Goal: Information Seeking & Learning: Learn about a topic

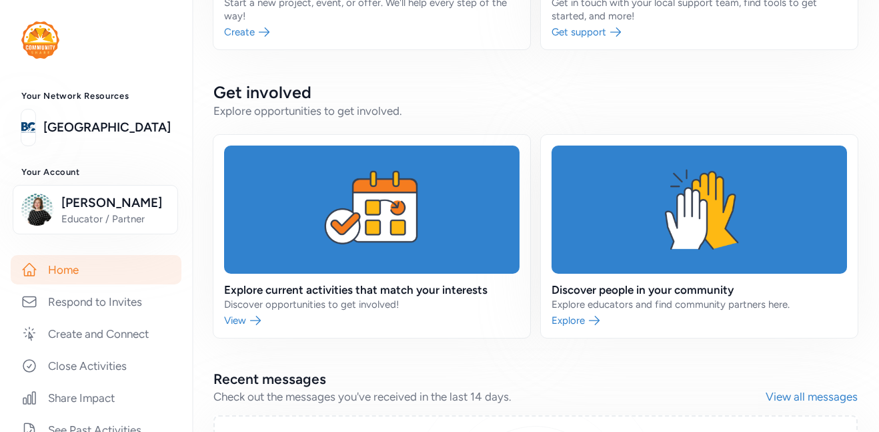
scroll to position [226, 0]
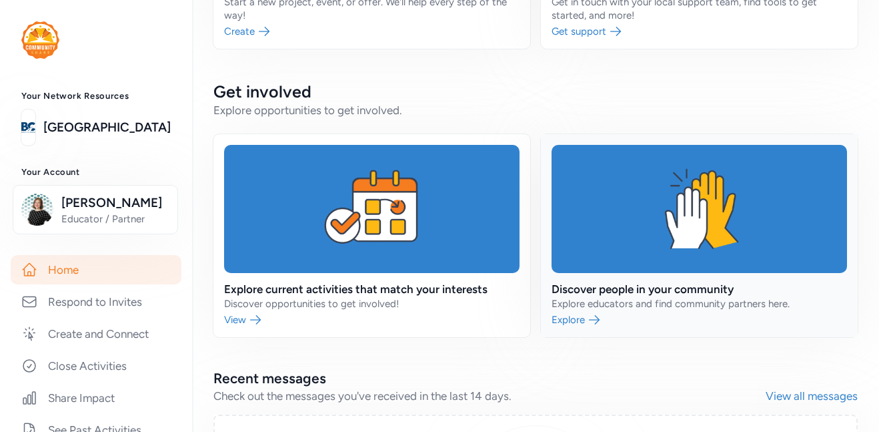
click at [682, 313] on link at bounding box center [699, 235] width 317 height 203
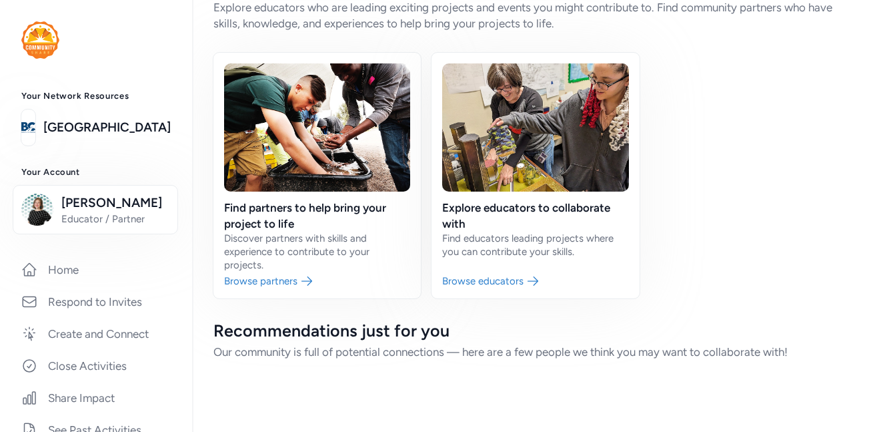
scroll to position [49, 0]
click at [416, 250] on link at bounding box center [316, 175] width 207 height 245
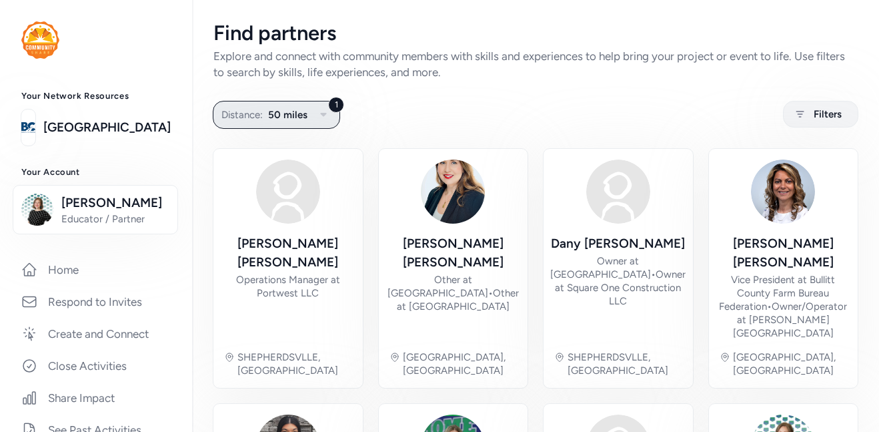
click at [294, 116] on span "50 miles" at bounding box center [287, 115] width 39 height 16
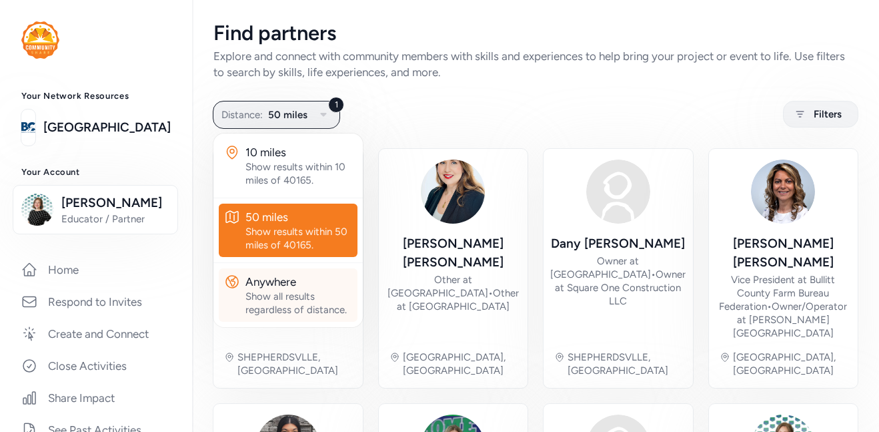
click at [316, 296] on div "Show all results regardless of distance." at bounding box center [298, 303] width 107 height 27
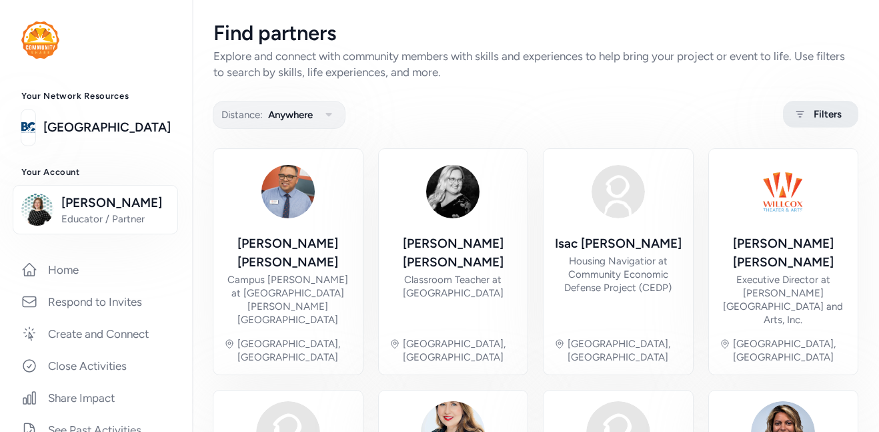
click at [813, 111] on div "Filters" at bounding box center [820, 114] width 75 height 27
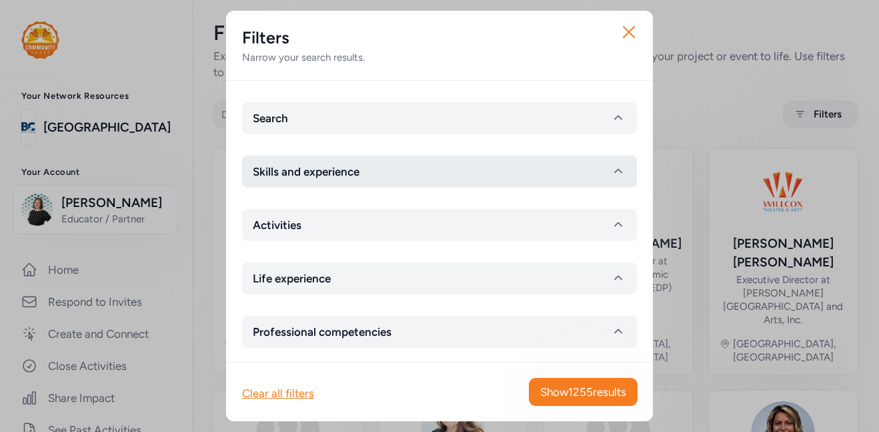
scroll to position [61, 0]
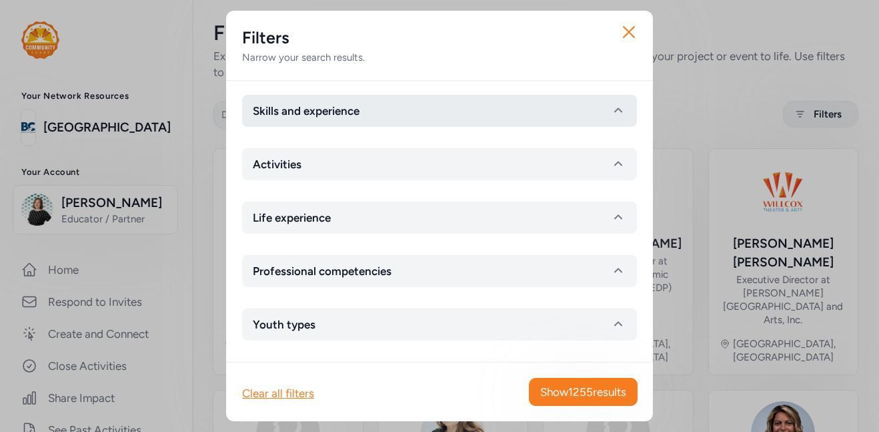
click at [592, 179] on button "Activities" at bounding box center [439, 164] width 395 height 32
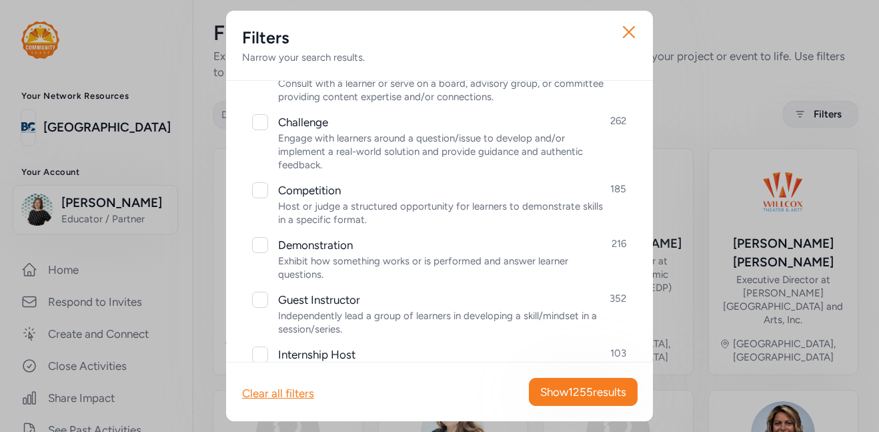
scroll to position [0, 0]
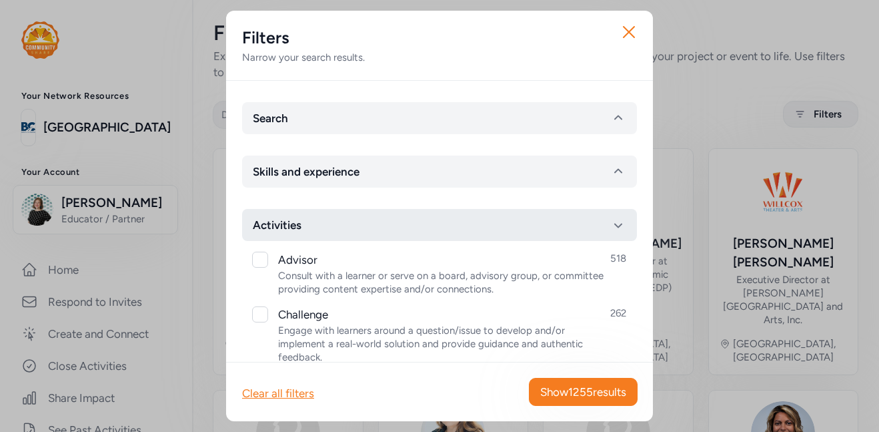
click at [625, 225] on icon "button" at bounding box center [618, 225] width 16 height 16
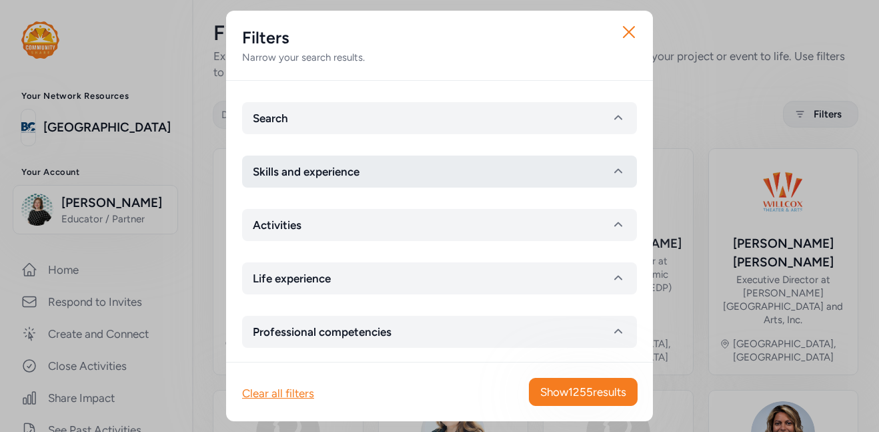
click at [614, 183] on button "Skills and experience" at bounding box center [439, 171] width 395 height 32
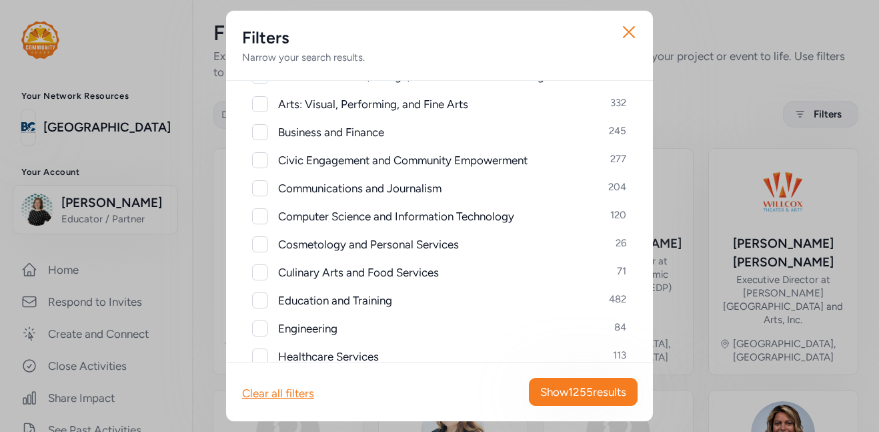
scroll to position [160, 0]
click at [411, 106] on span "Arts: Visual, Performing, and Fine Arts" at bounding box center [373, 102] width 190 height 16
checkbox input "true"
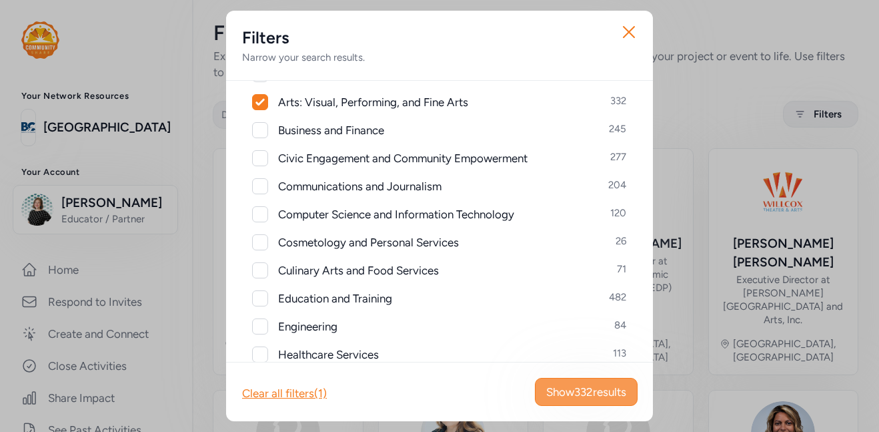
click at [596, 393] on span "Show 332 results" at bounding box center [586, 392] width 80 height 16
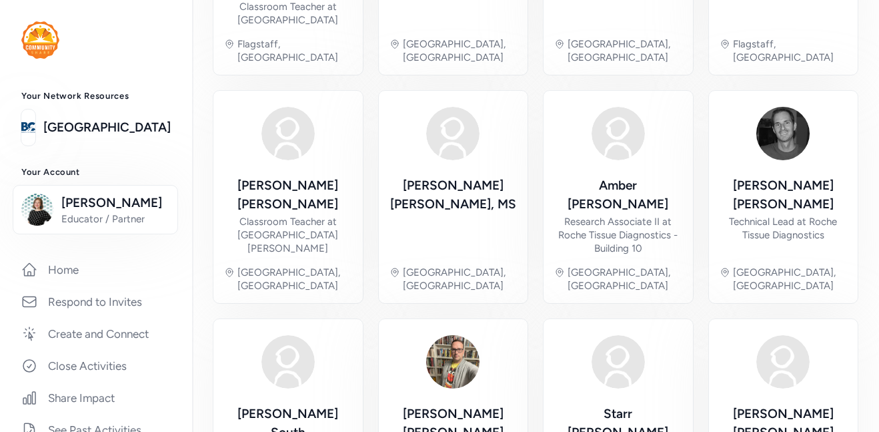
scroll to position [528, 0]
